Goal: Transaction & Acquisition: Purchase product/service

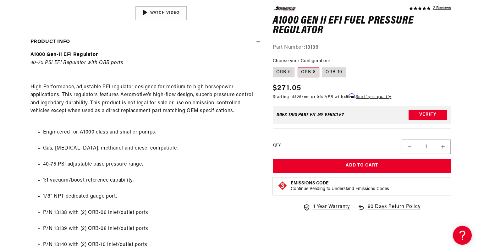
scroll to position [0, 1197]
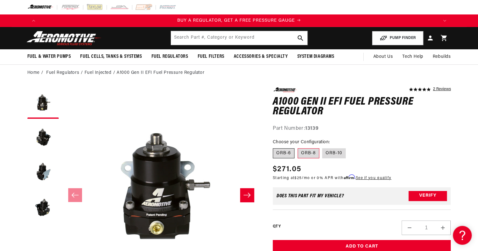
click at [288, 154] on label "ORB-6" at bounding box center [284, 153] width 22 height 10
click at [275, 148] on input "ORB-6" at bounding box center [275, 147] width 0 height 0
radio input "true"
click at [310, 154] on label "ORB-8" at bounding box center [309, 153] width 22 height 10
click at [298, 148] on input "ORB-8" at bounding box center [298, 147] width 0 height 0
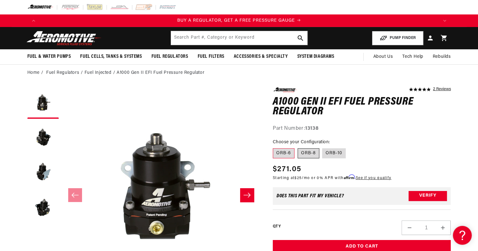
radio input "true"
click at [287, 154] on label "ORB-6" at bounding box center [284, 153] width 22 height 10
click at [275, 148] on input "ORB-6" at bounding box center [275, 147] width 0 height 0
radio input "true"
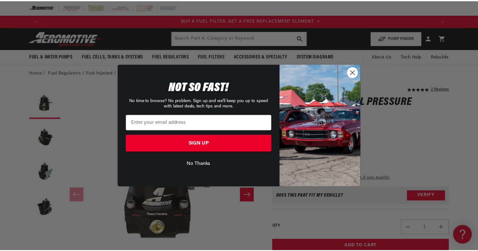
scroll to position [0, 399]
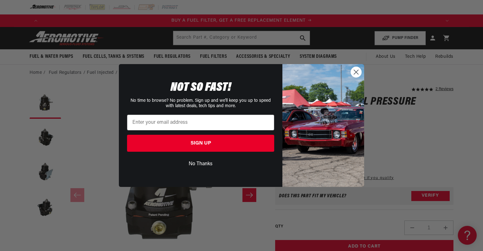
click at [352, 72] on circle "Close dialog" at bounding box center [356, 72] width 10 height 10
